Goal: Transaction & Acquisition: Purchase product/service

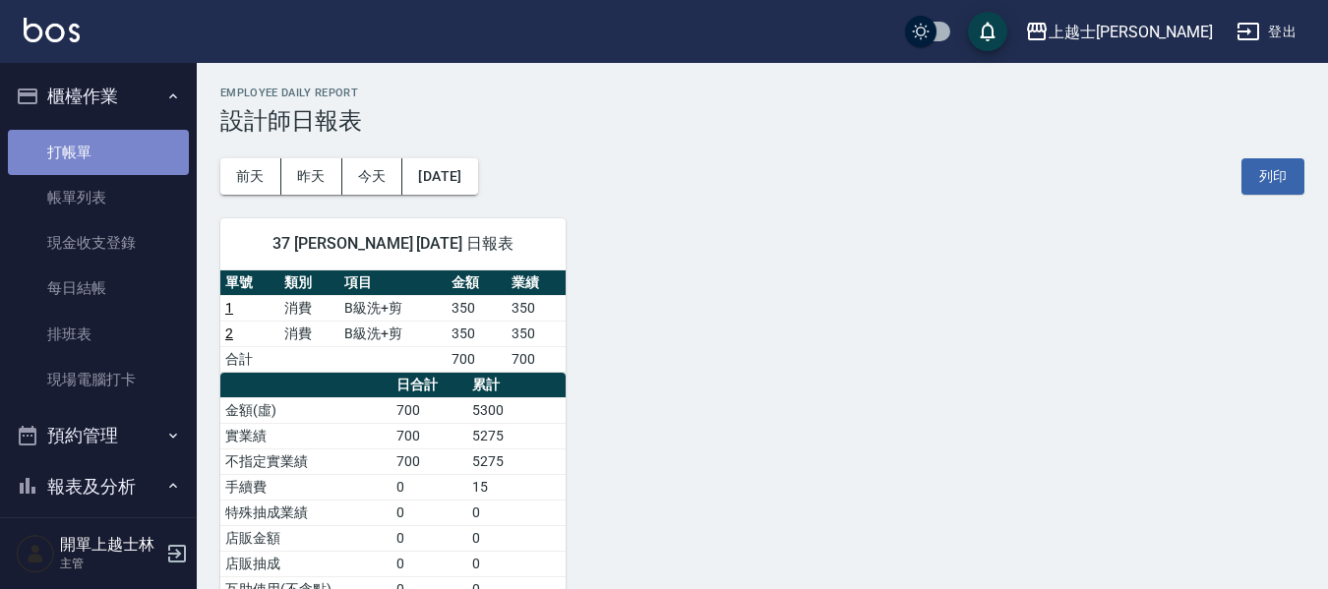
click at [149, 141] on link "打帳單" at bounding box center [98, 152] width 181 height 45
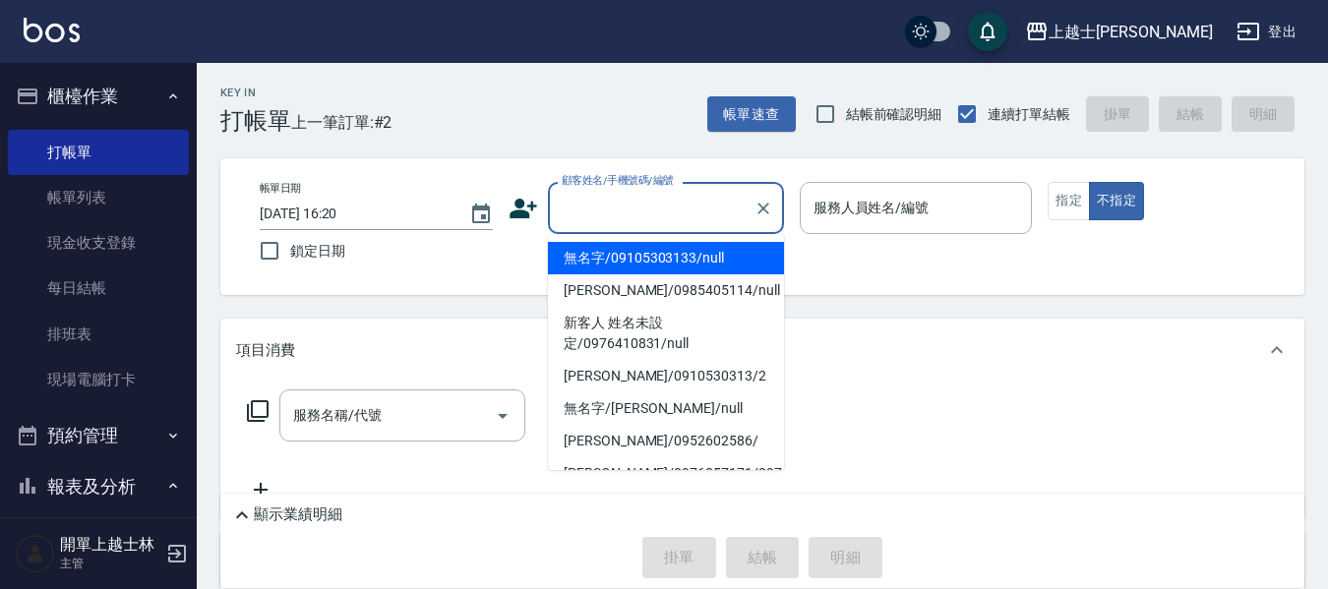
click at [697, 218] on input "顧客姓名/手機號碼/編號" at bounding box center [651, 208] width 189 height 34
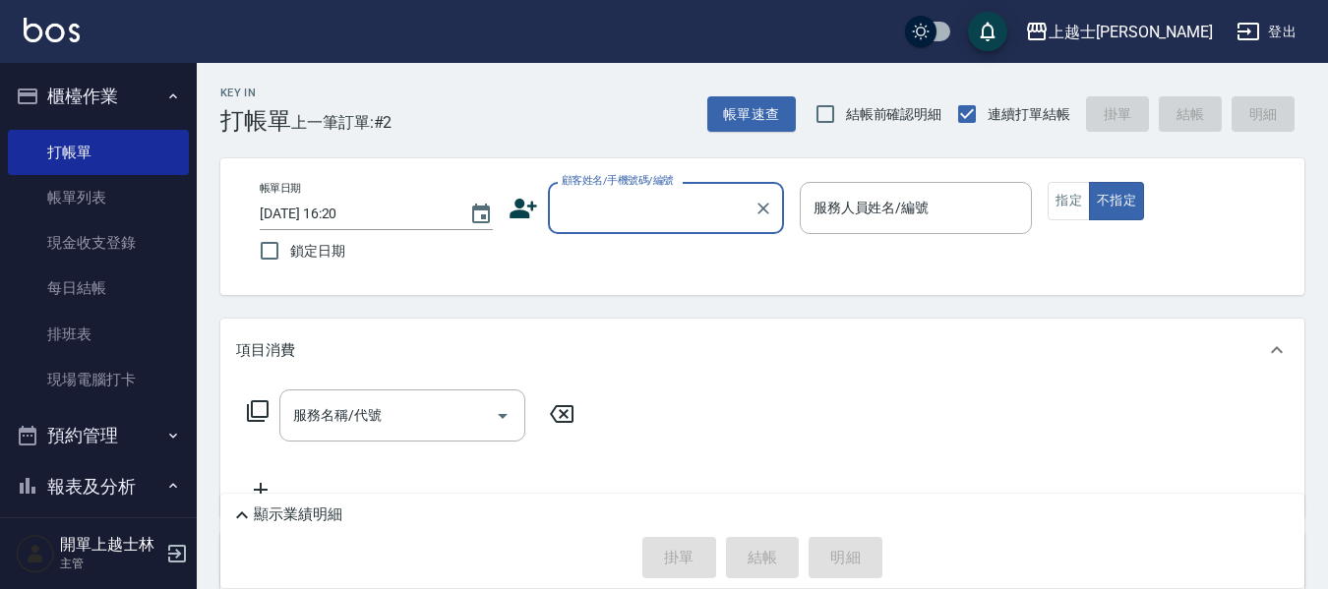
click at [657, 223] on input "顧客姓名/手機號碼/編號" at bounding box center [651, 208] width 189 height 34
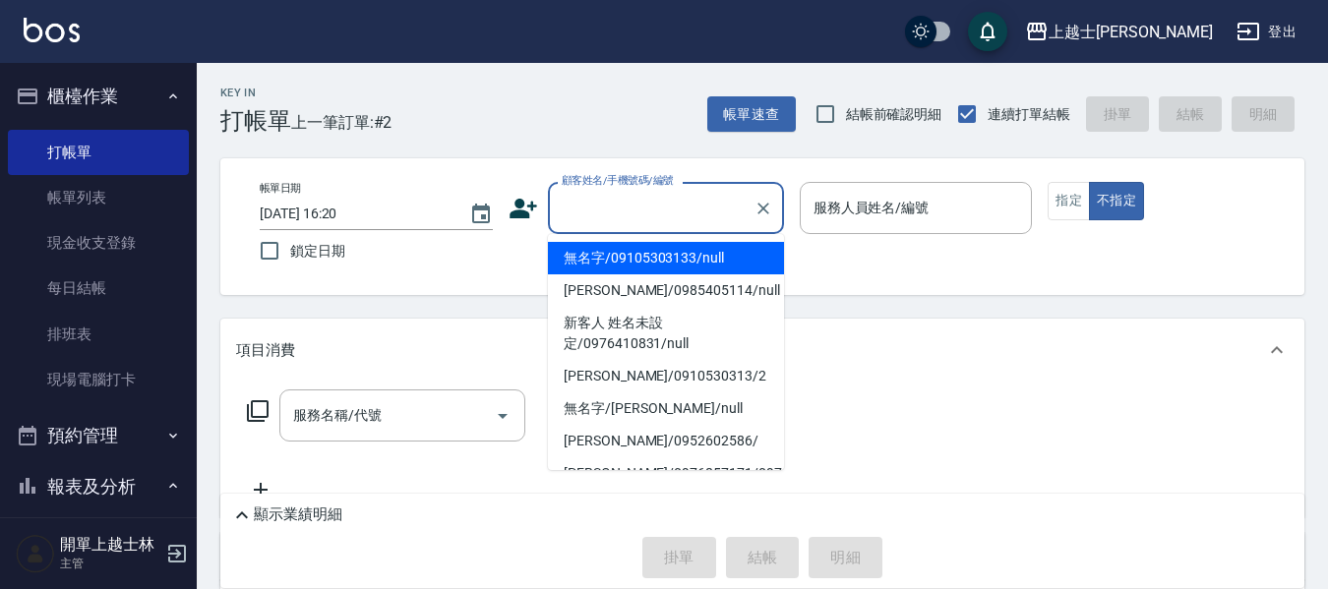
click at [662, 212] on input "顧客姓名/手機號碼/編號" at bounding box center [651, 208] width 189 height 34
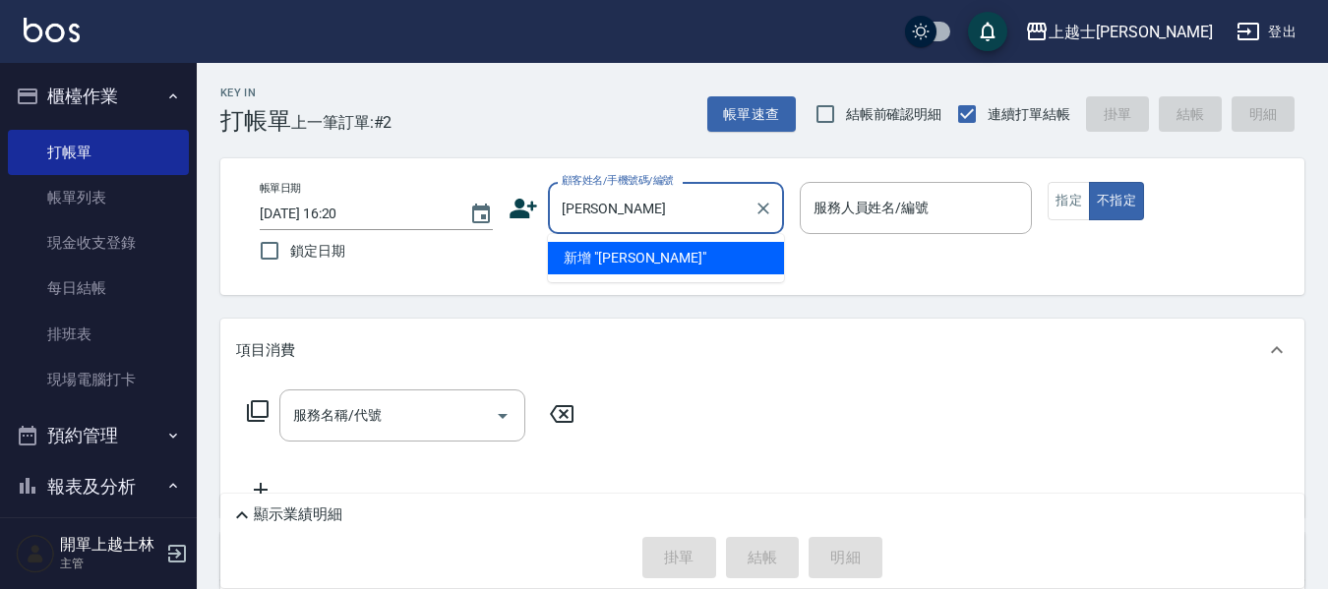
click at [561, 213] on input "[PERSON_NAME]" at bounding box center [651, 208] width 189 height 34
click at [575, 212] on input "[PERSON_NAME]" at bounding box center [651, 208] width 189 height 34
click at [648, 199] on input "芊" at bounding box center [651, 208] width 189 height 34
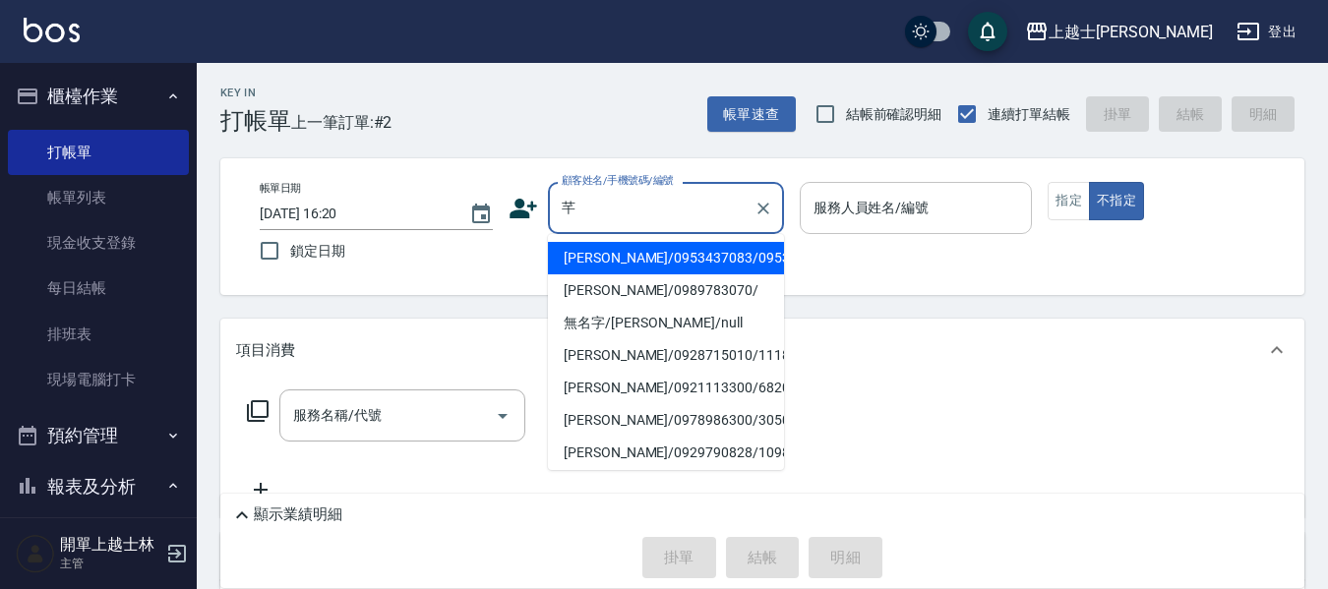
type input "芊"
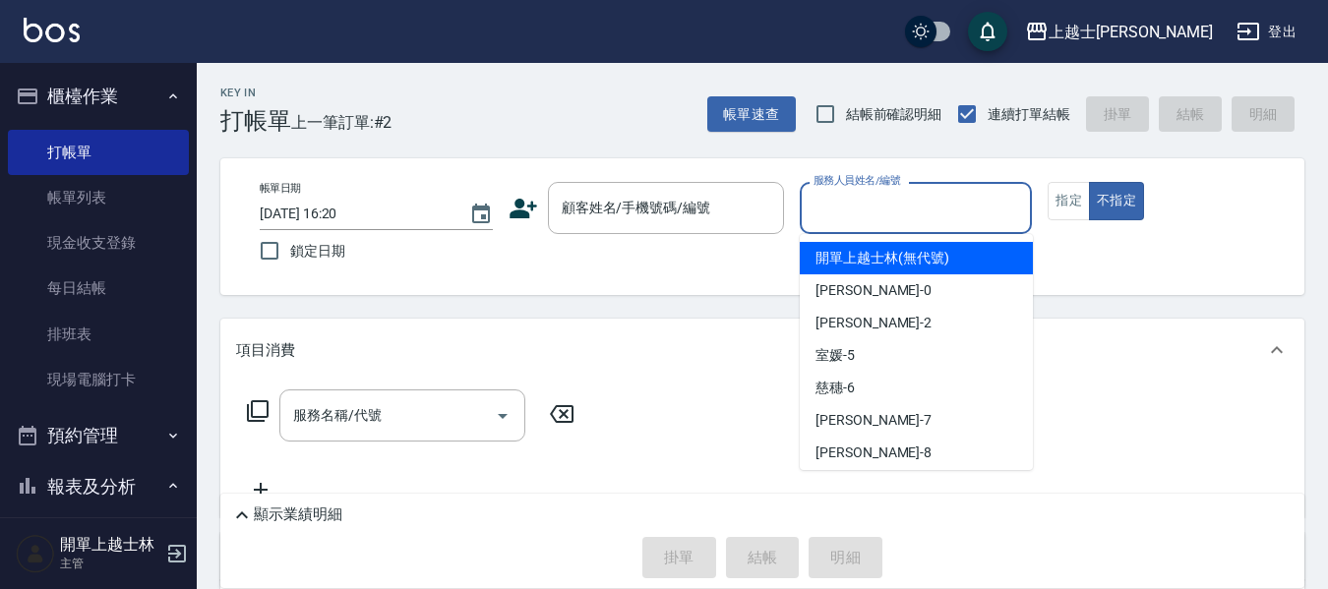
click at [831, 194] on div "服務人員姓名/編號 服務人員姓名/編號" at bounding box center [916, 208] width 233 height 52
click at [597, 217] on div "顧客姓名/手機號碼/編號 顧客姓名/手機號碼/編號" at bounding box center [666, 208] width 236 height 52
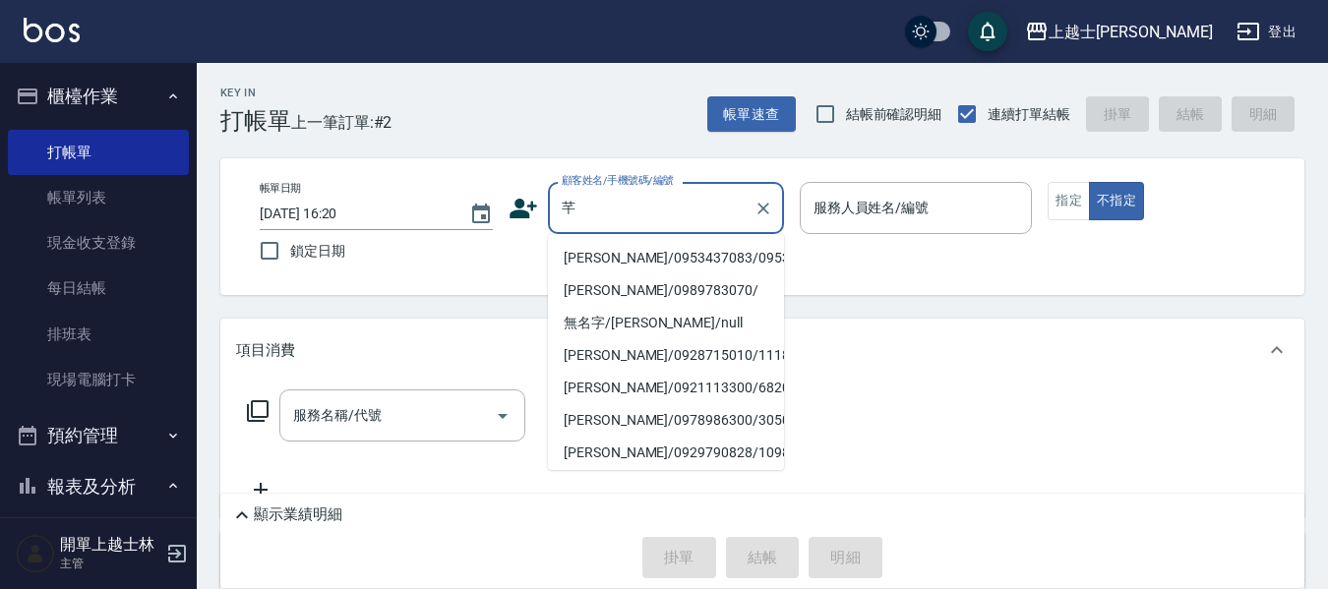
type input "[PERSON_NAME]/0953437083/0953437083"
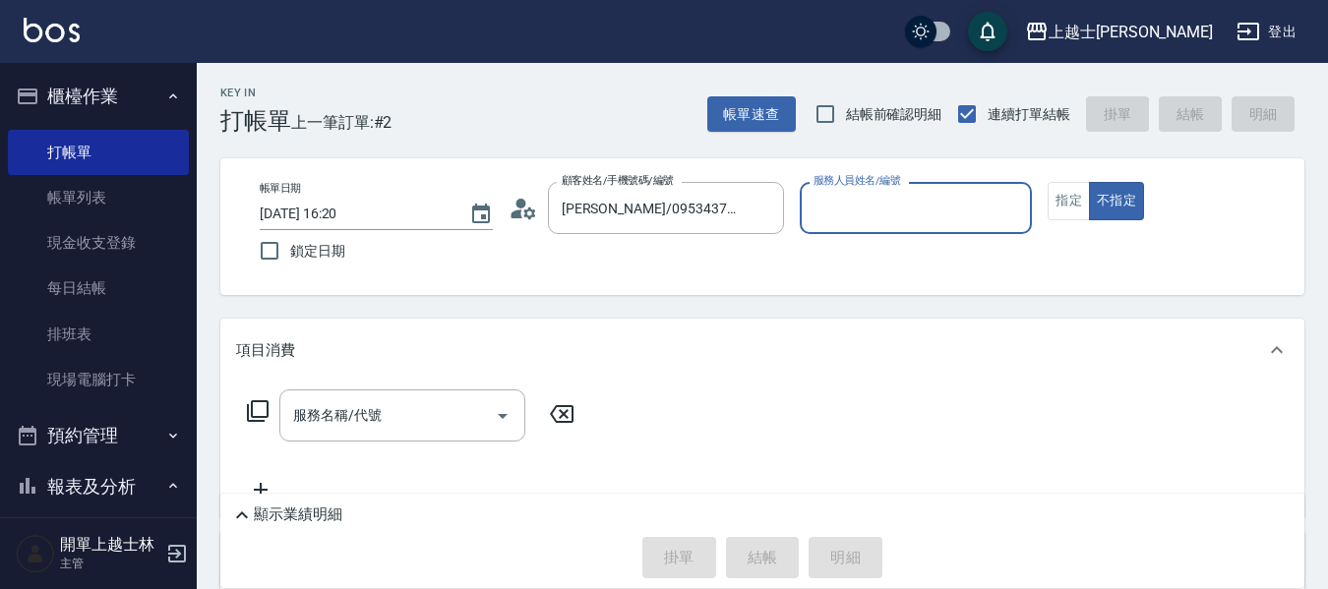
type input "小媛-2"
click at [762, 203] on icon "Clear" at bounding box center [764, 209] width 20 height 20
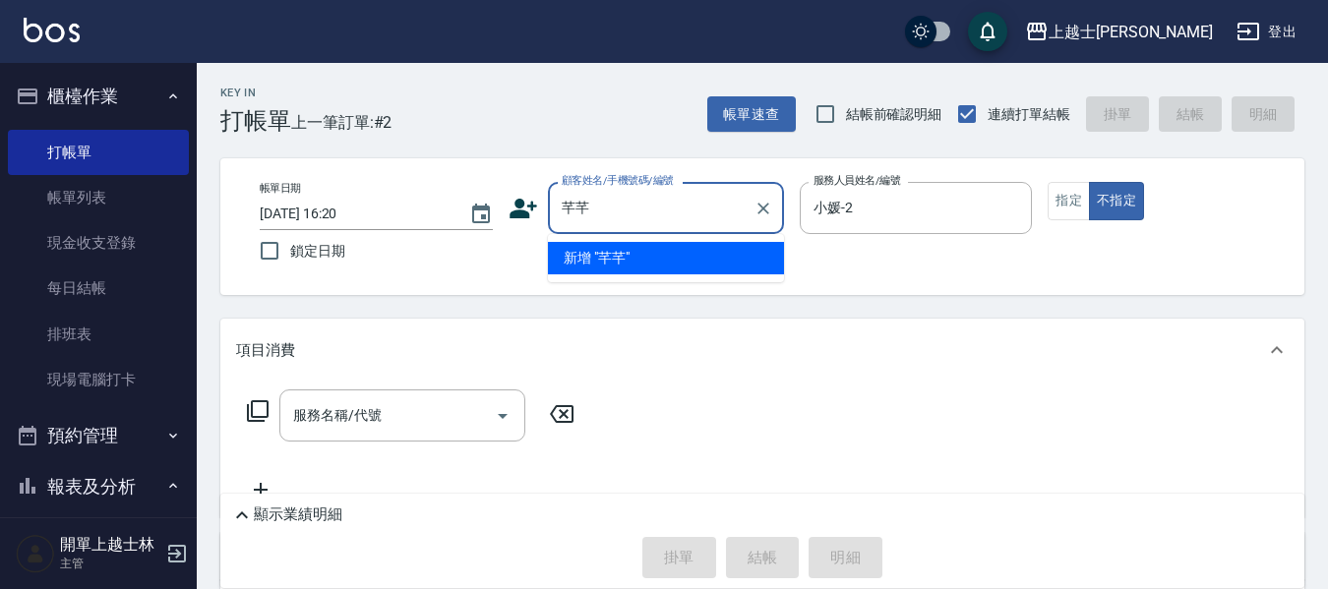
click at [666, 247] on li "新增 "芊芊"" at bounding box center [666, 258] width 236 height 32
type input "芊芊"
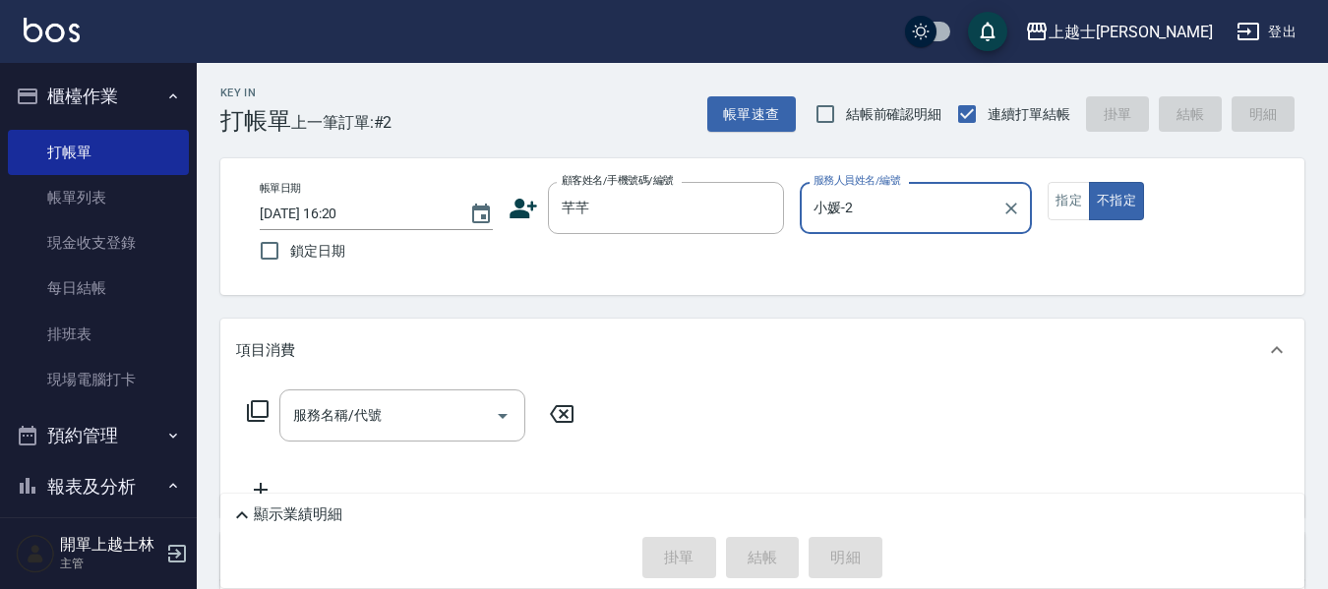
click at [893, 212] on input "小媛-2" at bounding box center [902, 208] width 186 height 34
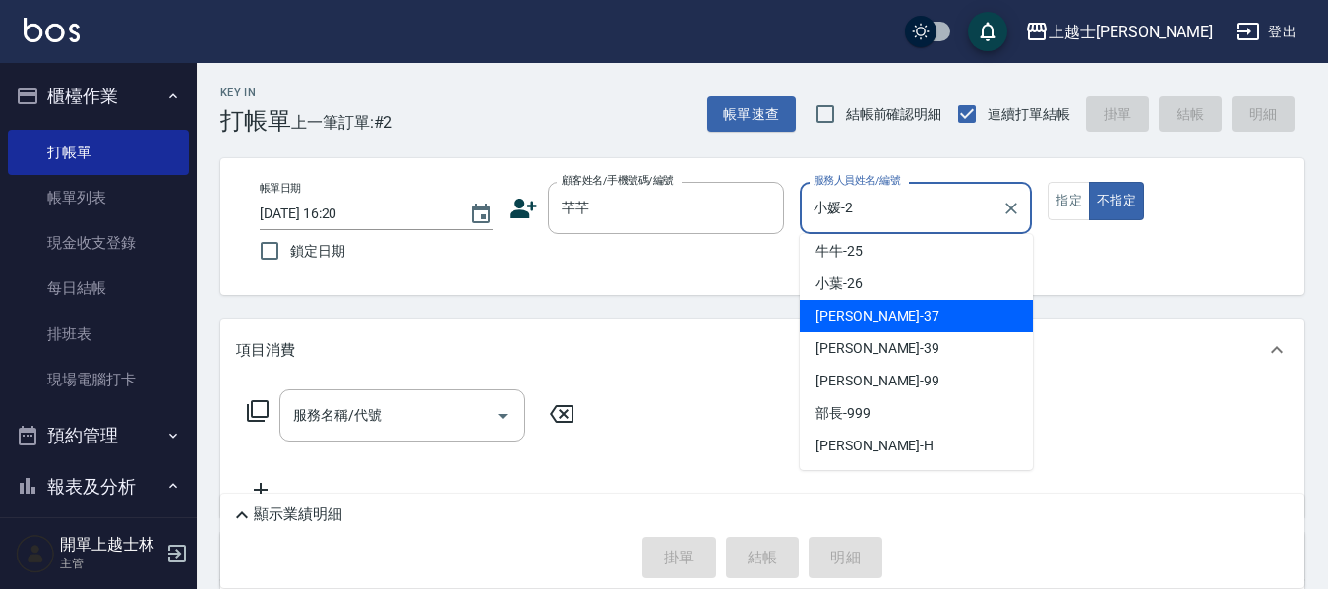
click at [899, 330] on div "[PERSON_NAME] -37" at bounding box center [916, 316] width 233 height 32
type input "[PERSON_NAME]-37"
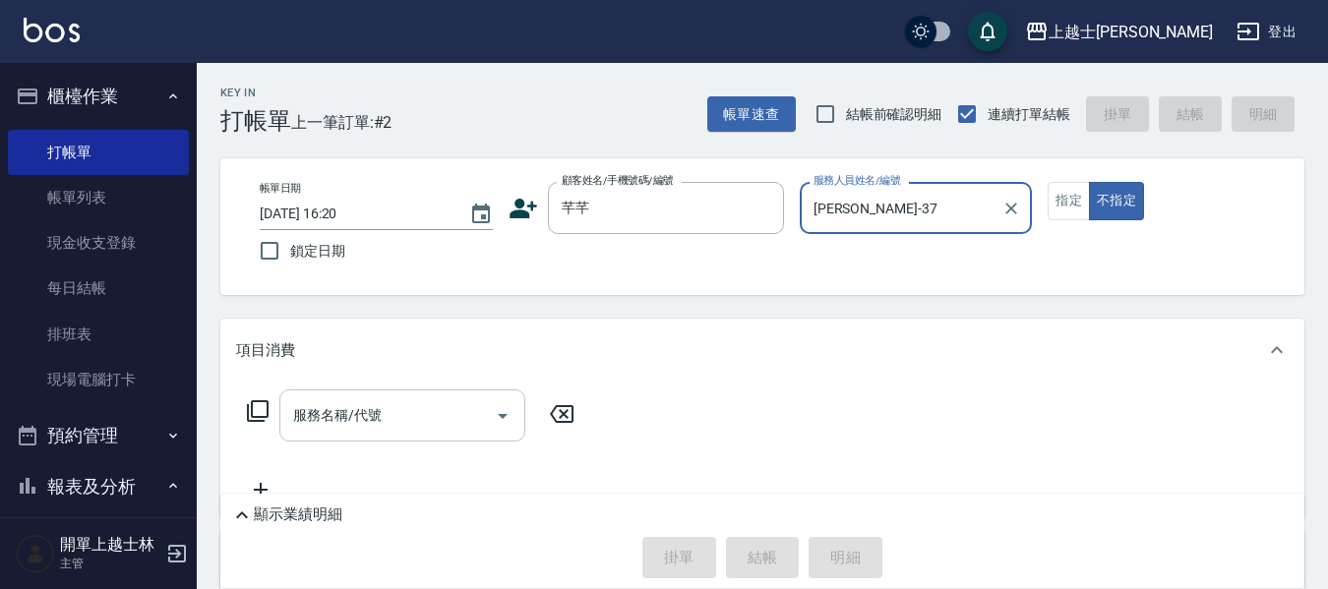
click at [444, 412] on input "服務名稱/代號" at bounding box center [387, 415] width 199 height 34
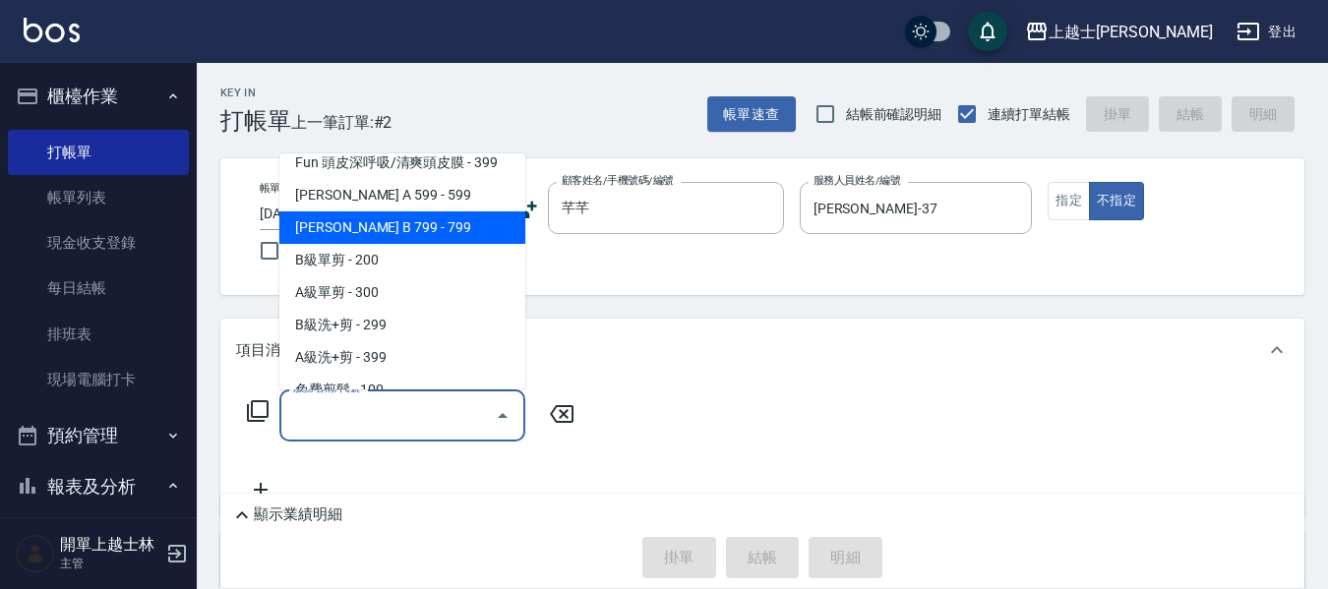
scroll to position [492, 0]
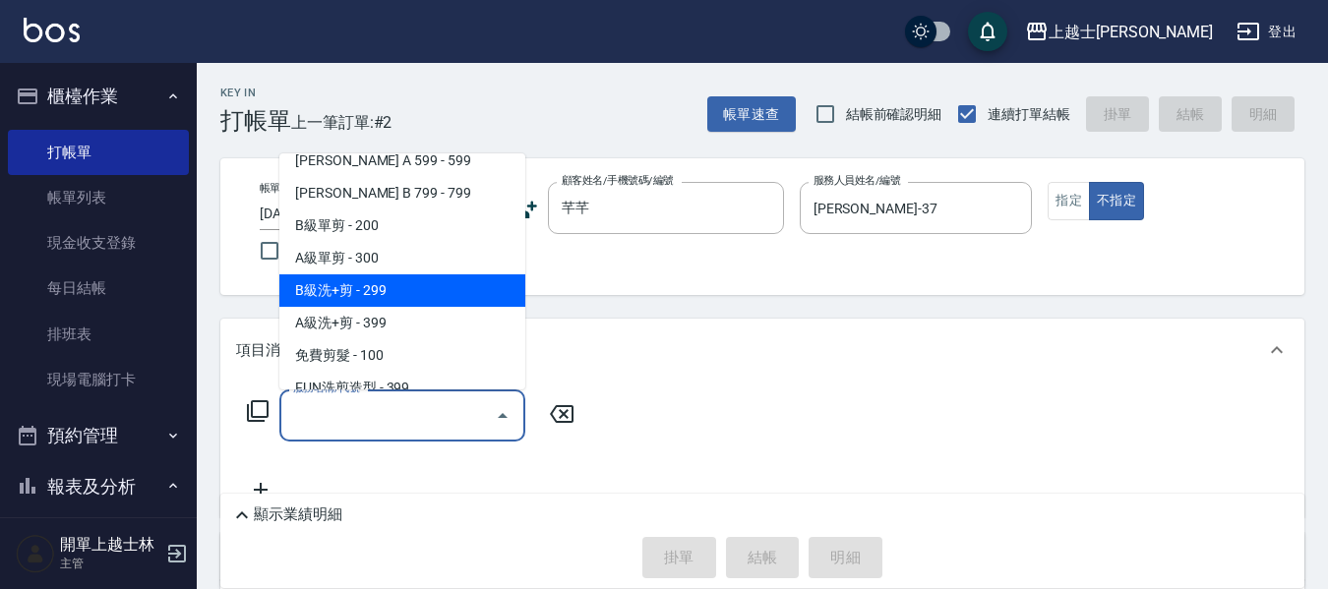
click at [438, 277] on span "B級洗+剪 - 299" at bounding box center [402, 290] width 246 height 32
type input "B級洗+剪(203)"
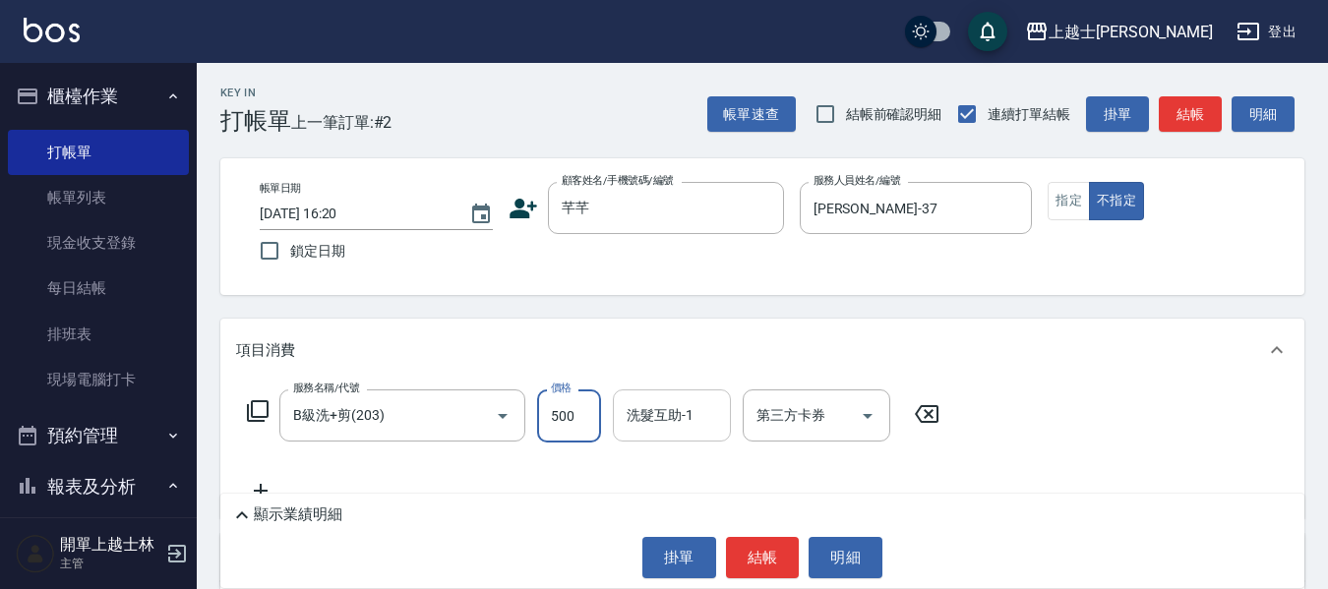
type input "500"
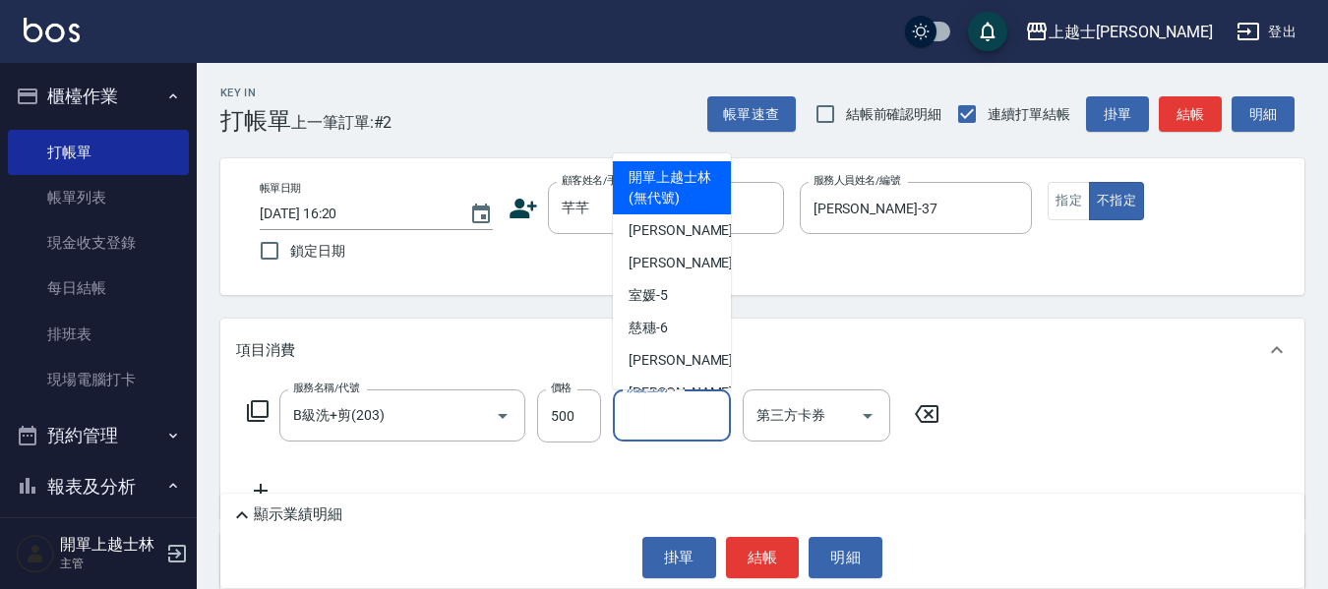
click at [714, 430] on input "洗髮互助-1" at bounding box center [672, 415] width 100 height 34
click at [686, 206] on span "開單上越士林 (無代號)" at bounding box center [672, 187] width 87 height 41
type input "開單上越士林(無代號)"
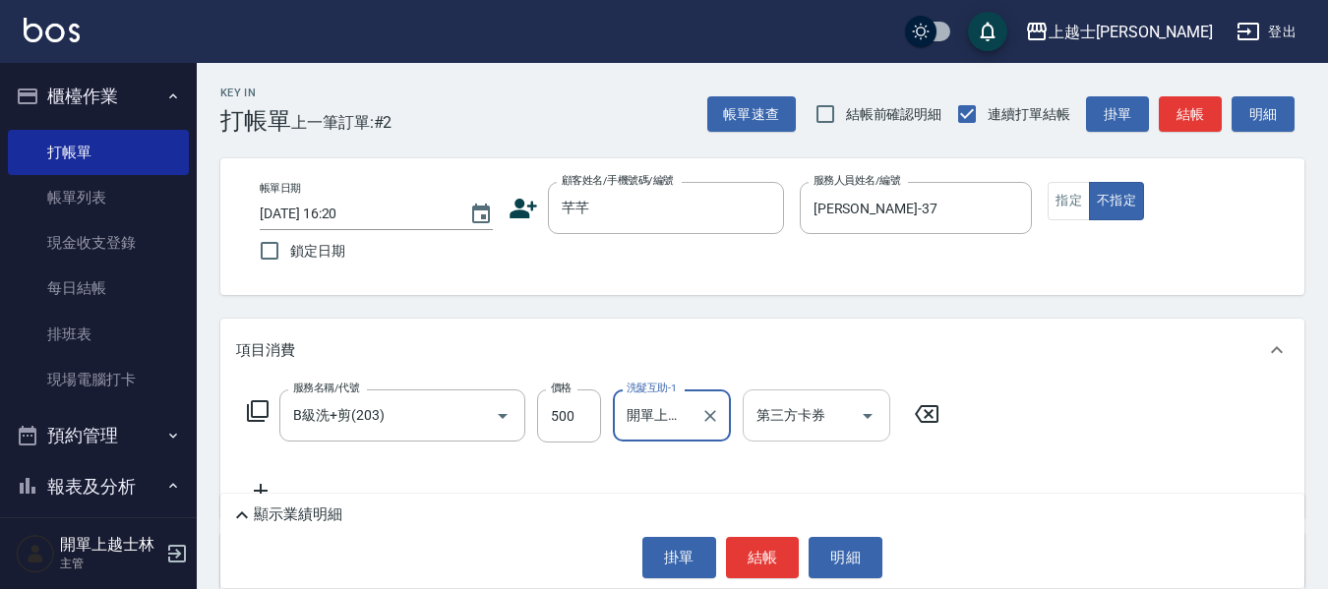
click at [843, 427] on input "第三方卡券" at bounding box center [802, 415] width 100 height 34
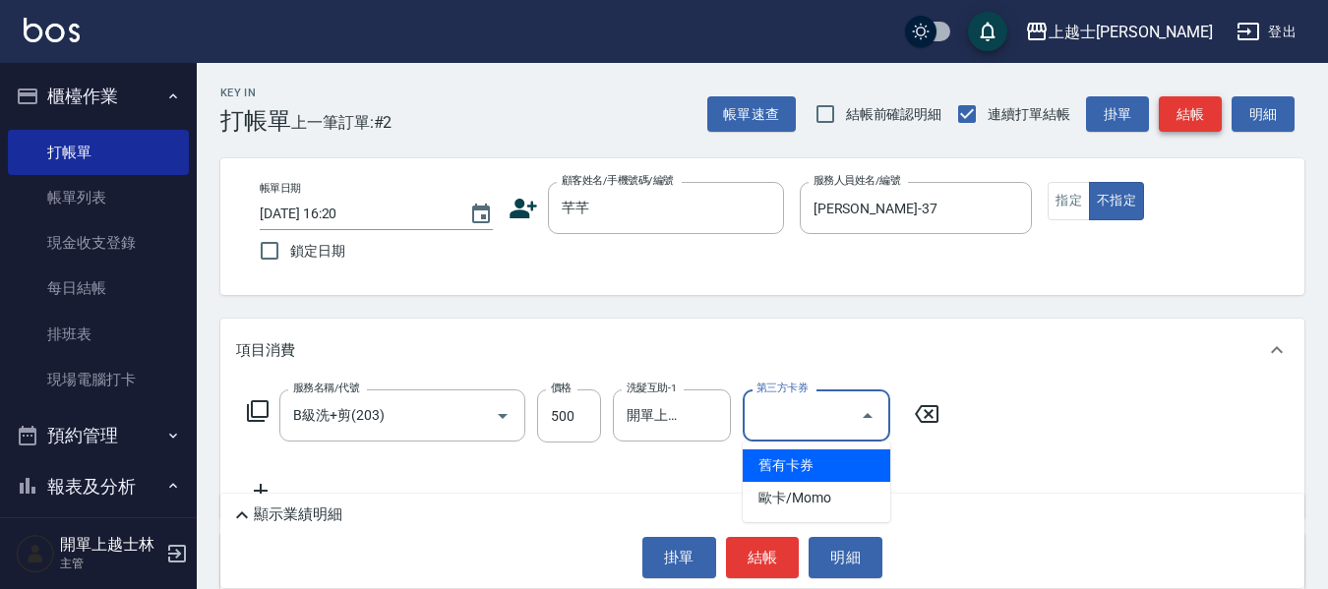
click at [1186, 104] on button "結帳" at bounding box center [1190, 114] width 63 height 36
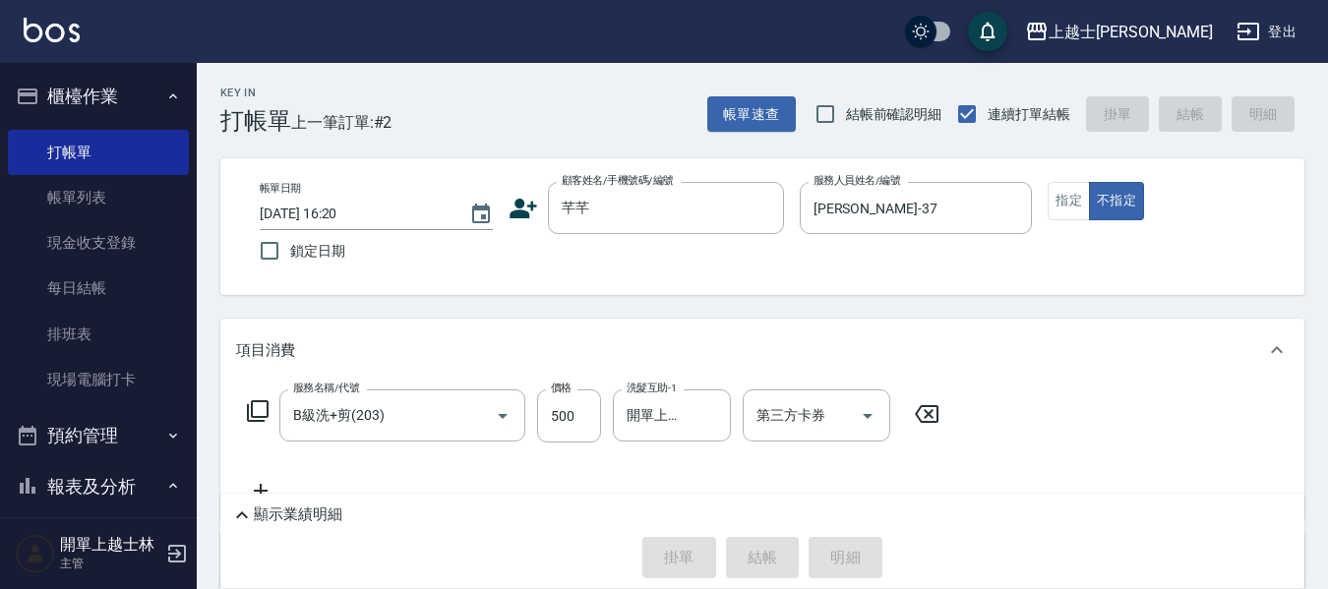
type input "[DATE] 16:22"
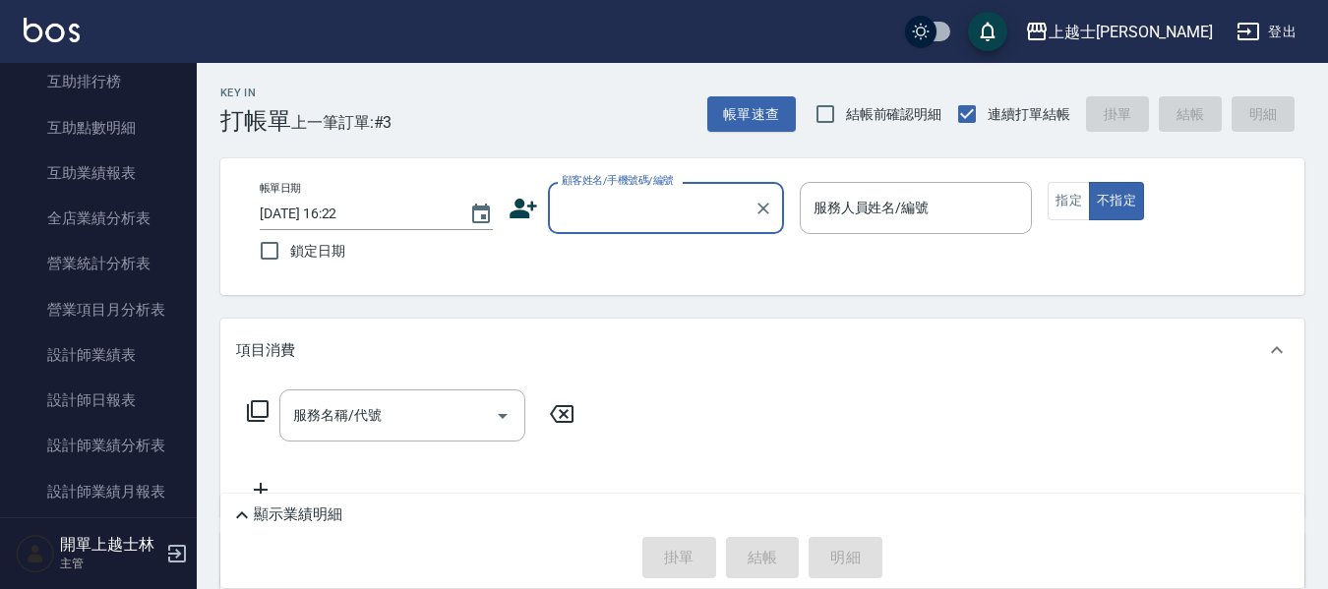
scroll to position [689, 0]
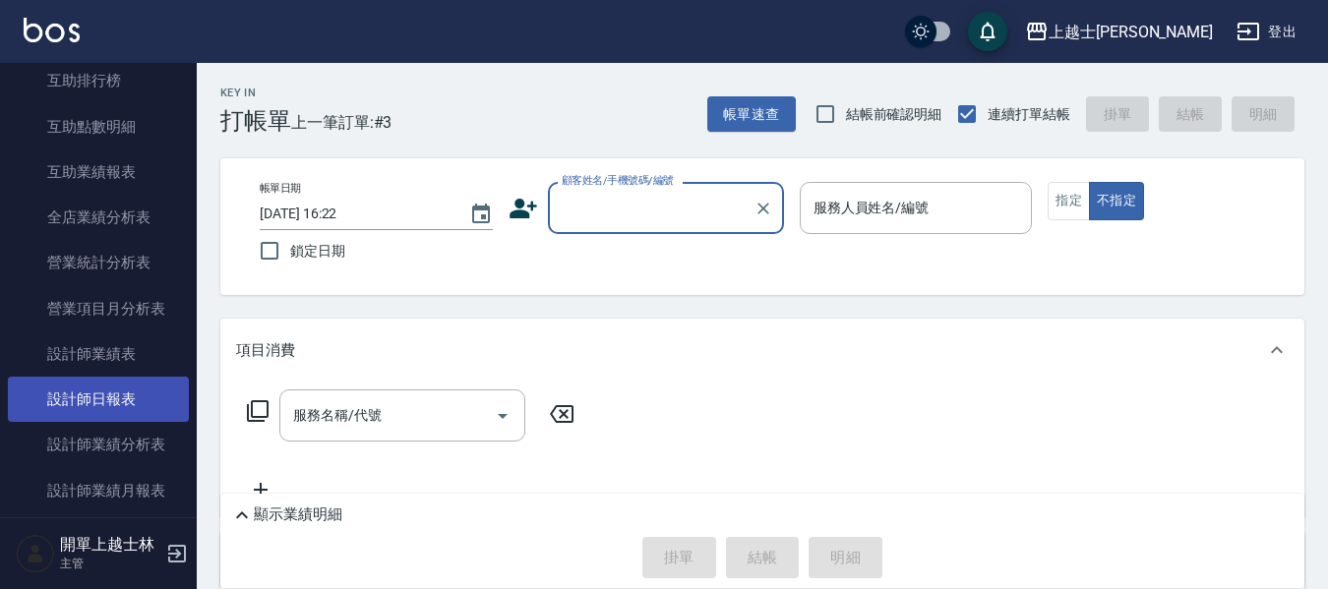
click at [143, 384] on link "設計師日報表" at bounding box center [98, 399] width 181 height 45
